Goal: Navigation & Orientation: Find specific page/section

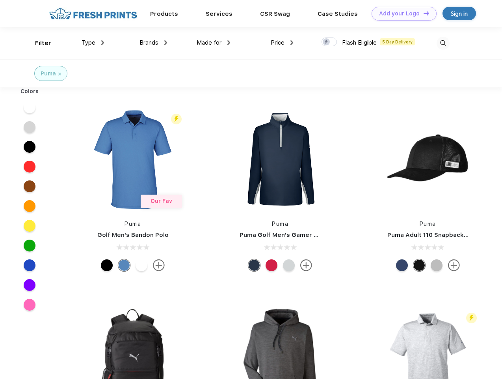
scroll to position [0, 0]
click at [401, 13] on link "Add your Logo Design Tool" at bounding box center [404, 14] width 65 height 14
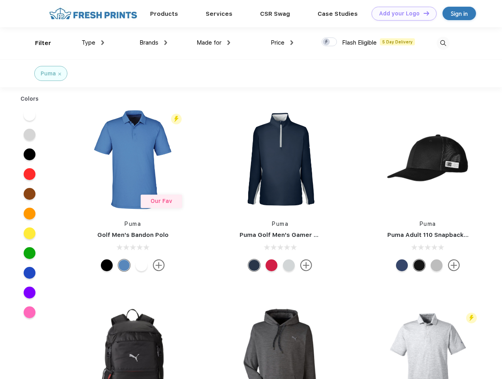
click at [0, 0] on div "Design Tool" at bounding box center [0, 0] width 0 height 0
click at [423, 13] on link "Add your Logo Design Tool" at bounding box center [404, 14] width 65 height 14
click at [38, 43] on div "Filter" at bounding box center [43, 43] width 16 height 9
click at [93, 43] on span "Type" at bounding box center [89, 42] width 14 height 7
click at [153, 43] on span "Brands" at bounding box center [149, 42] width 19 height 7
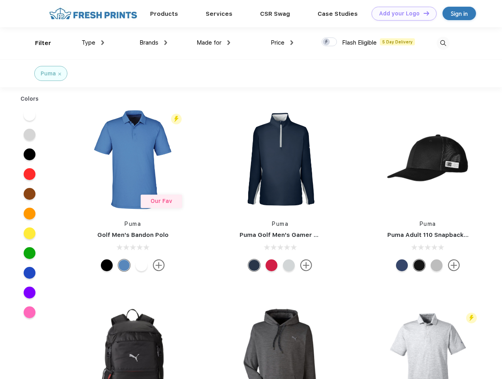
click at [214, 43] on span "Made for" at bounding box center [209, 42] width 25 height 7
click at [282, 43] on span "Price" at bounding box center [278, 42] width 14 height 7
click at [330, 42] on div at bounding box center [329, 41] width 15 height 9
click at [327, 42] on input "checkbox" at bounding box center [324, 39] width 5 height 5
click at [443, 43] on img at bounding box center [443, 43] width 13 height 13
